Goal: Obtain resource: Obtain resource

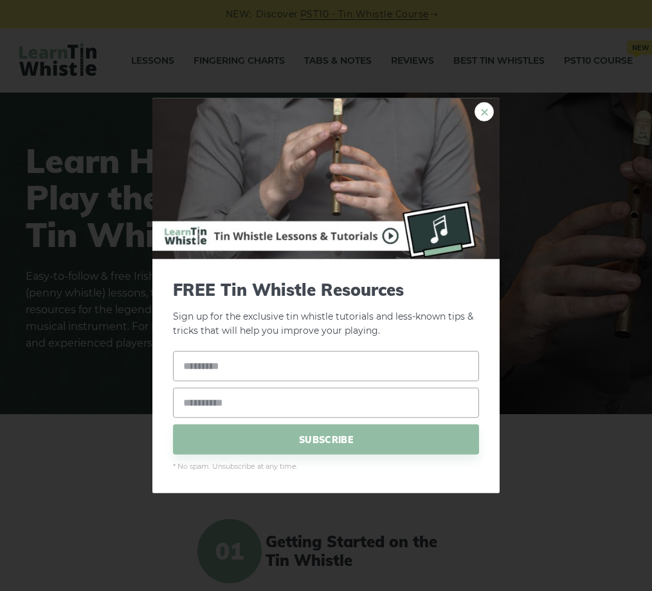
click at [489, 109] on link "×" at bounding box center [483, 111] width 19 height 19
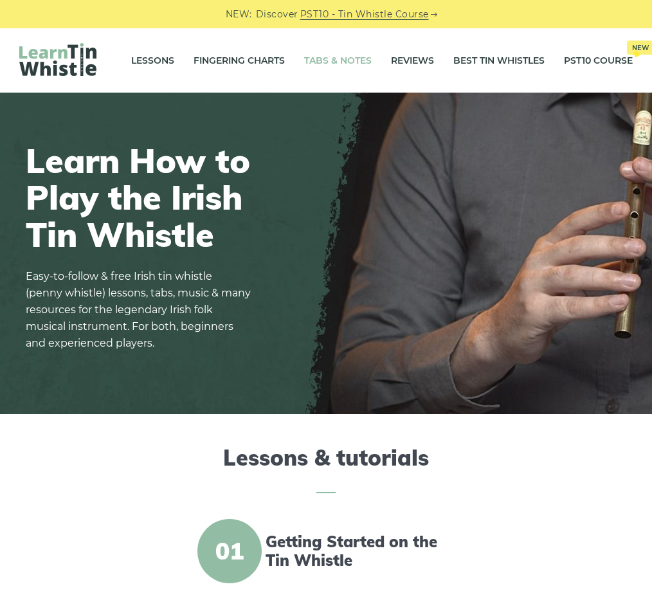
click at [359, 60] on link "Tabs & Notes" at bounding box center [337, 60] width 67 height 32
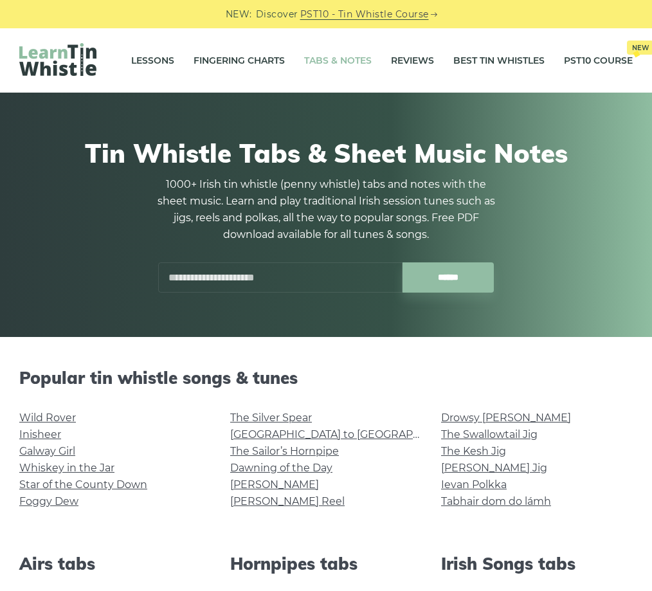
click at [217, 269] on input "text" at bounding box center [280, 277] width 244 height 30
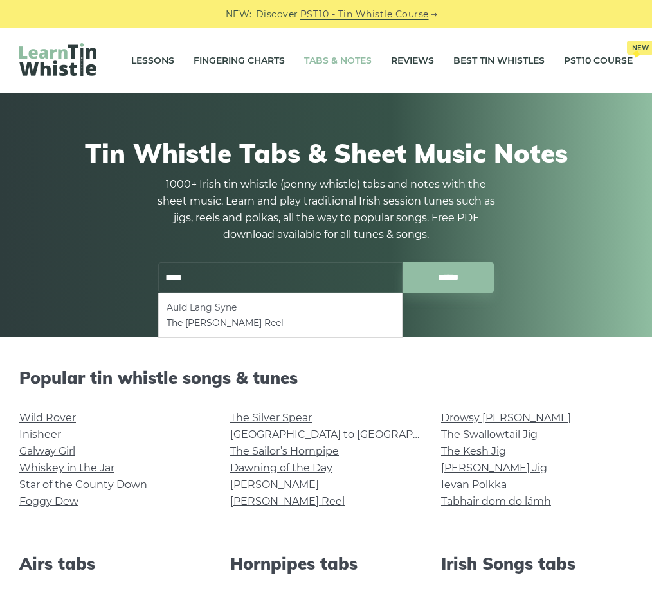
click at [201, 310] on li "Auld Lang Syne" at bounding box center [279, 306] width 227 height 15
type input "**********"
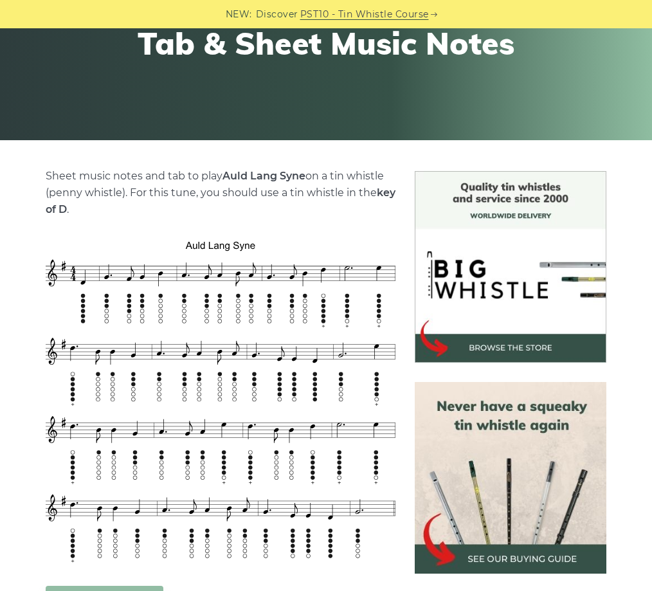
scroll to position [262, 0]
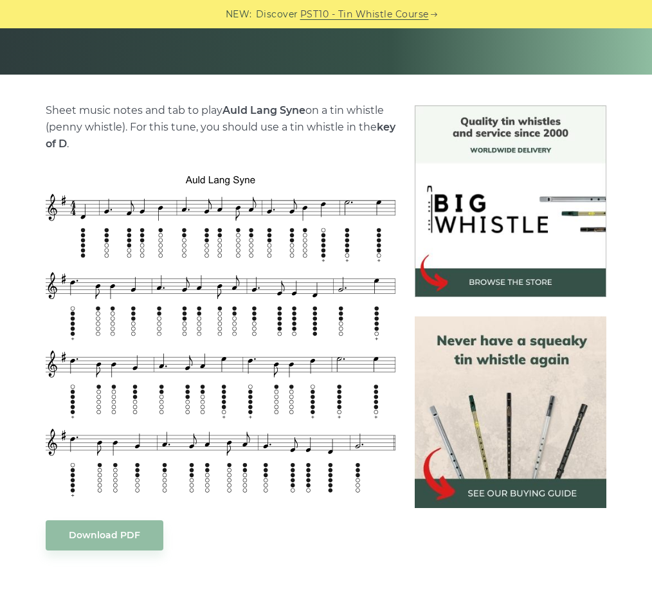
click at [533, 429] on img at bounding box center [509, 411] width 191 height 191
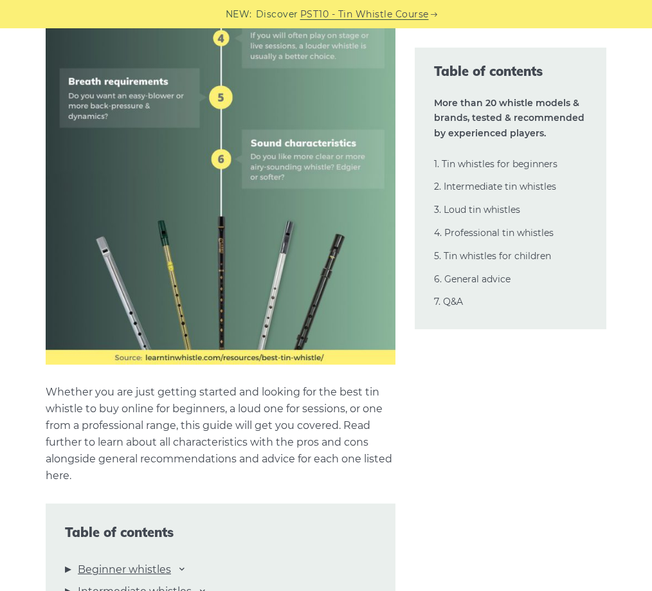
scroll to position [983, 0]
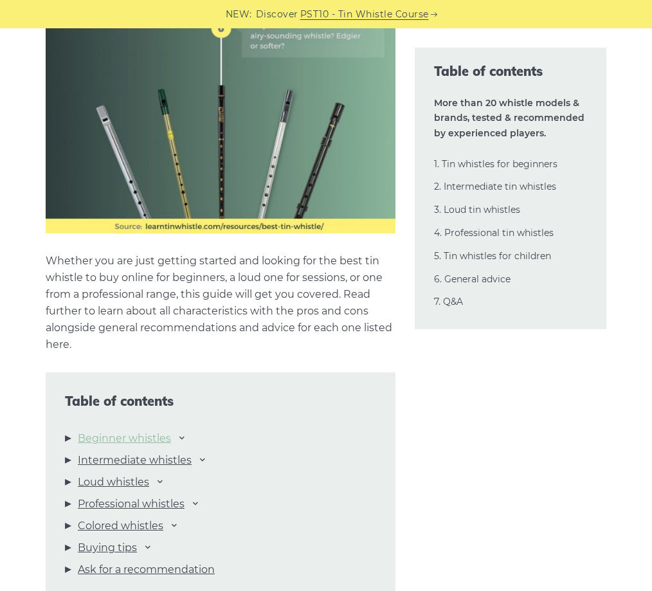
click at [125, 441] on link "Beginner whistles" at bounding box center [124, 438] width 93 height 17
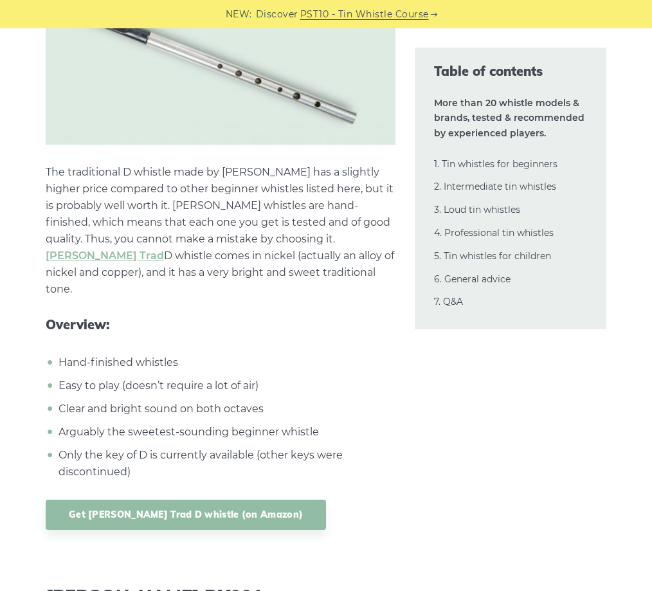
scroll to position [6050, 0]
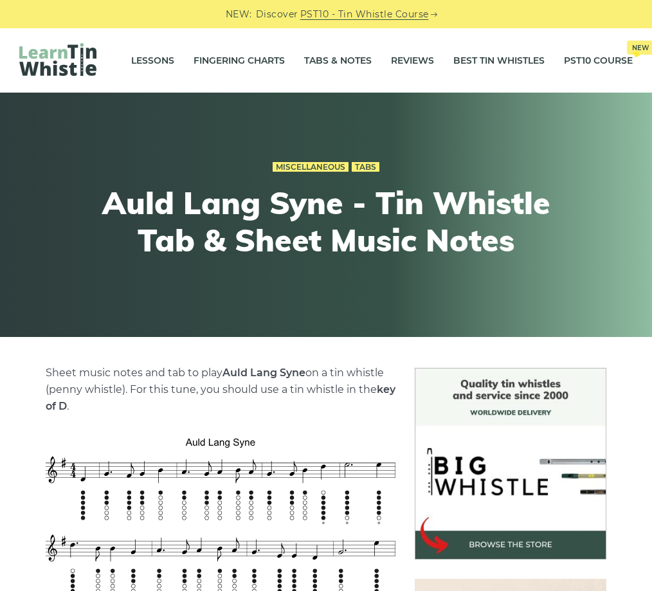
scroll to position [262, 0]
